Goal: Task Accomplishment & Management: Use online tool/utility

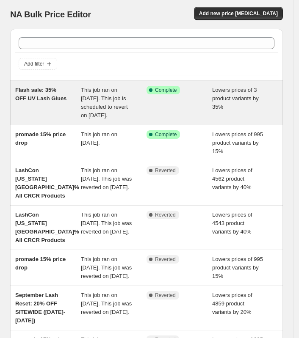
click at [44, 120] on div "Flash sale: 35% OFF UV Lash Glues" at bounding box center [48, 103] width 66 height 34
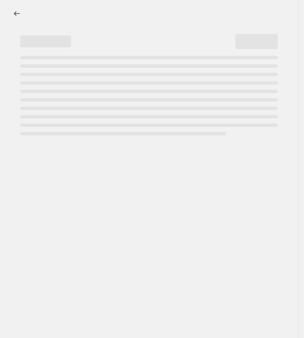
select select "percentage"
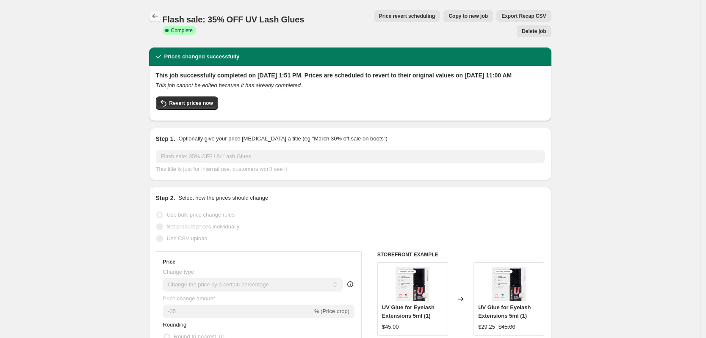
click at [159, 17] on icon "Price change jobs" at bounding box center [155, 16] width 8 height 8
